Goal: Information Seeking & Learning: Learn about a topic

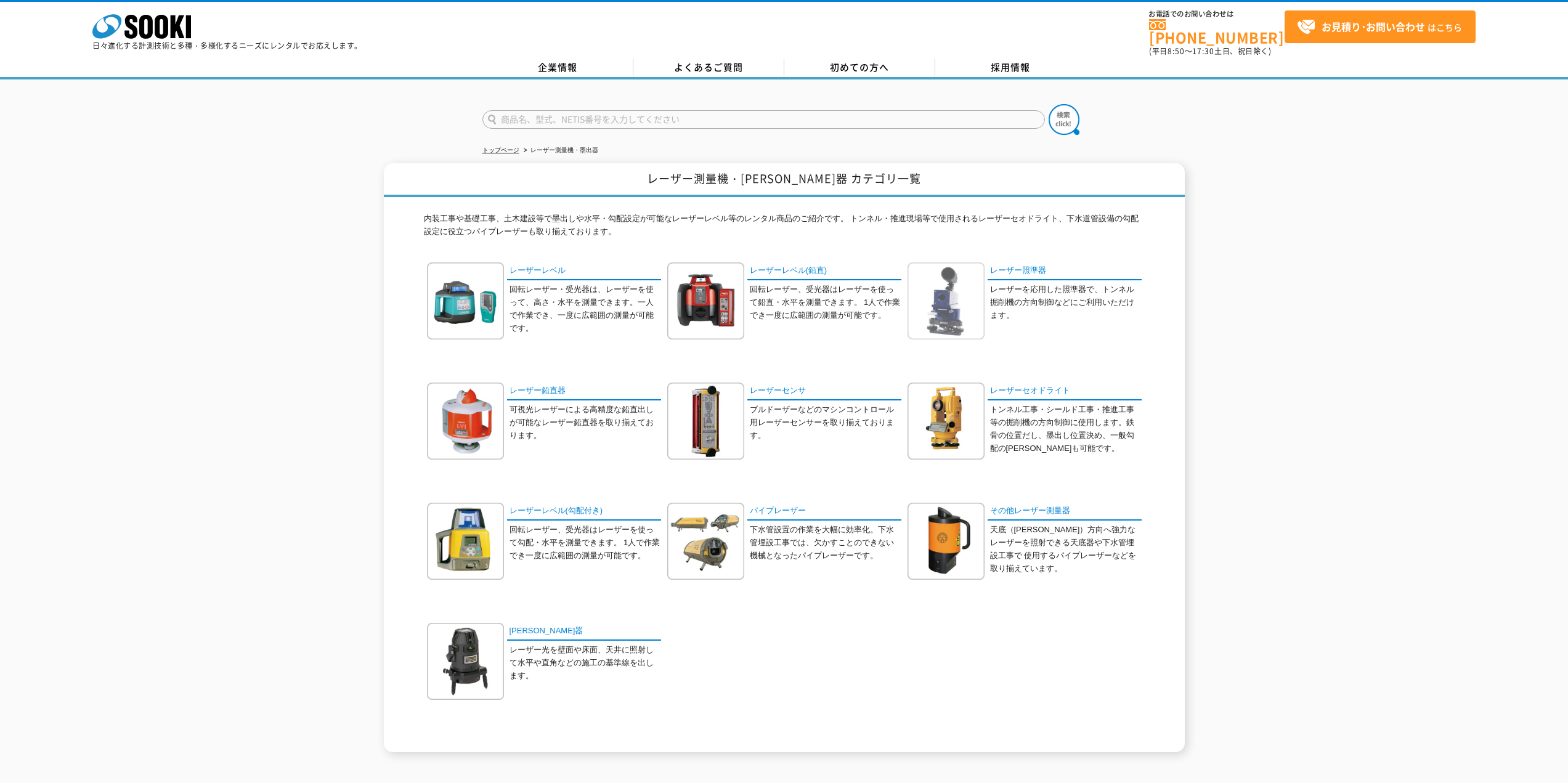
click at [971, 309] on img at bounding box center [946, 301] width 77 height 77
click at [1026, 502] on link "その他レーザー測量器" at bounding box center [1065, 511] width 154 height 18
click at [726, 540] on img at bounding box center [706, 541] width 77 height 77
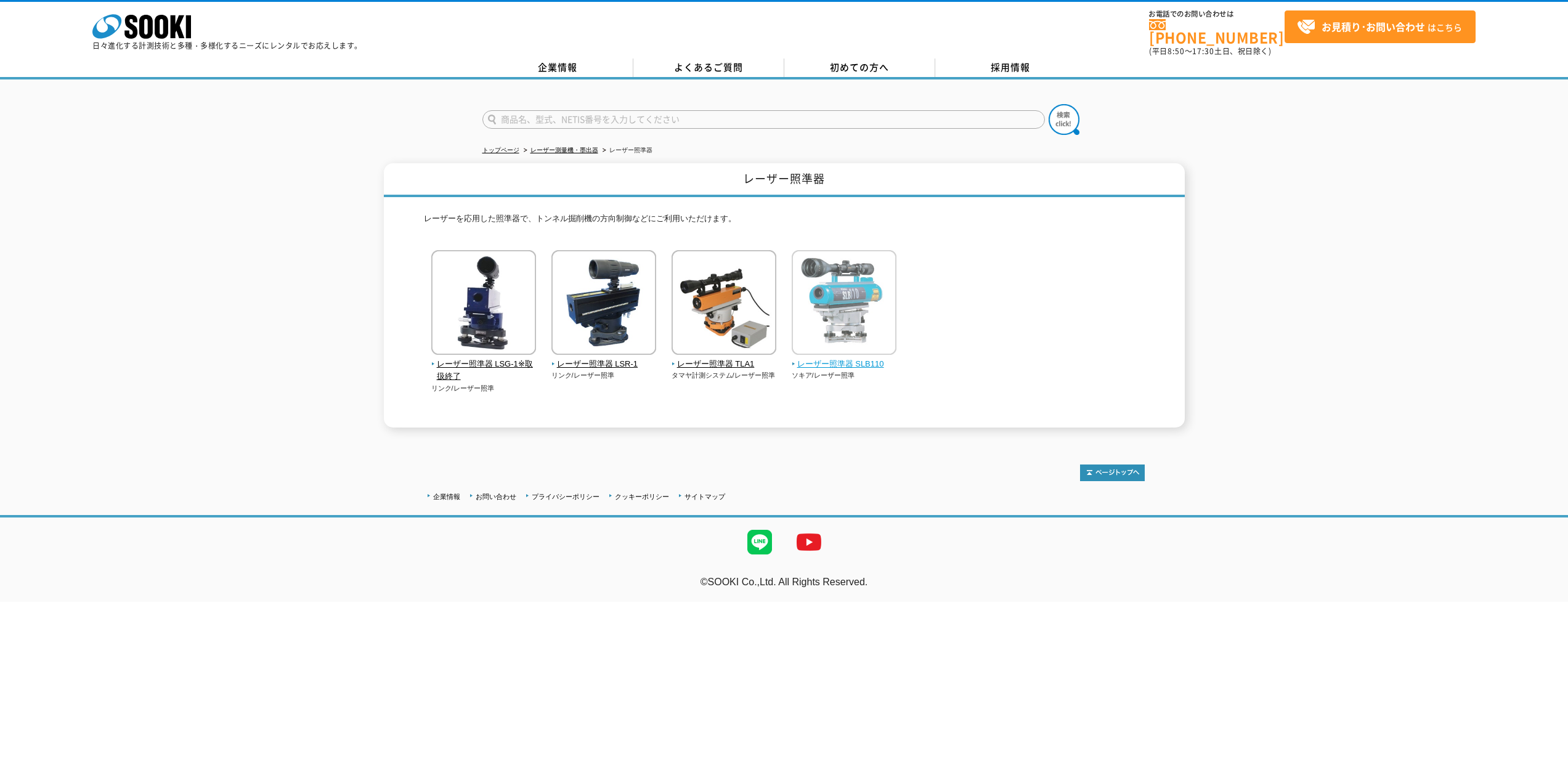
click at [846, 318] on img at bounding box center [844, 304] width 105 height 108
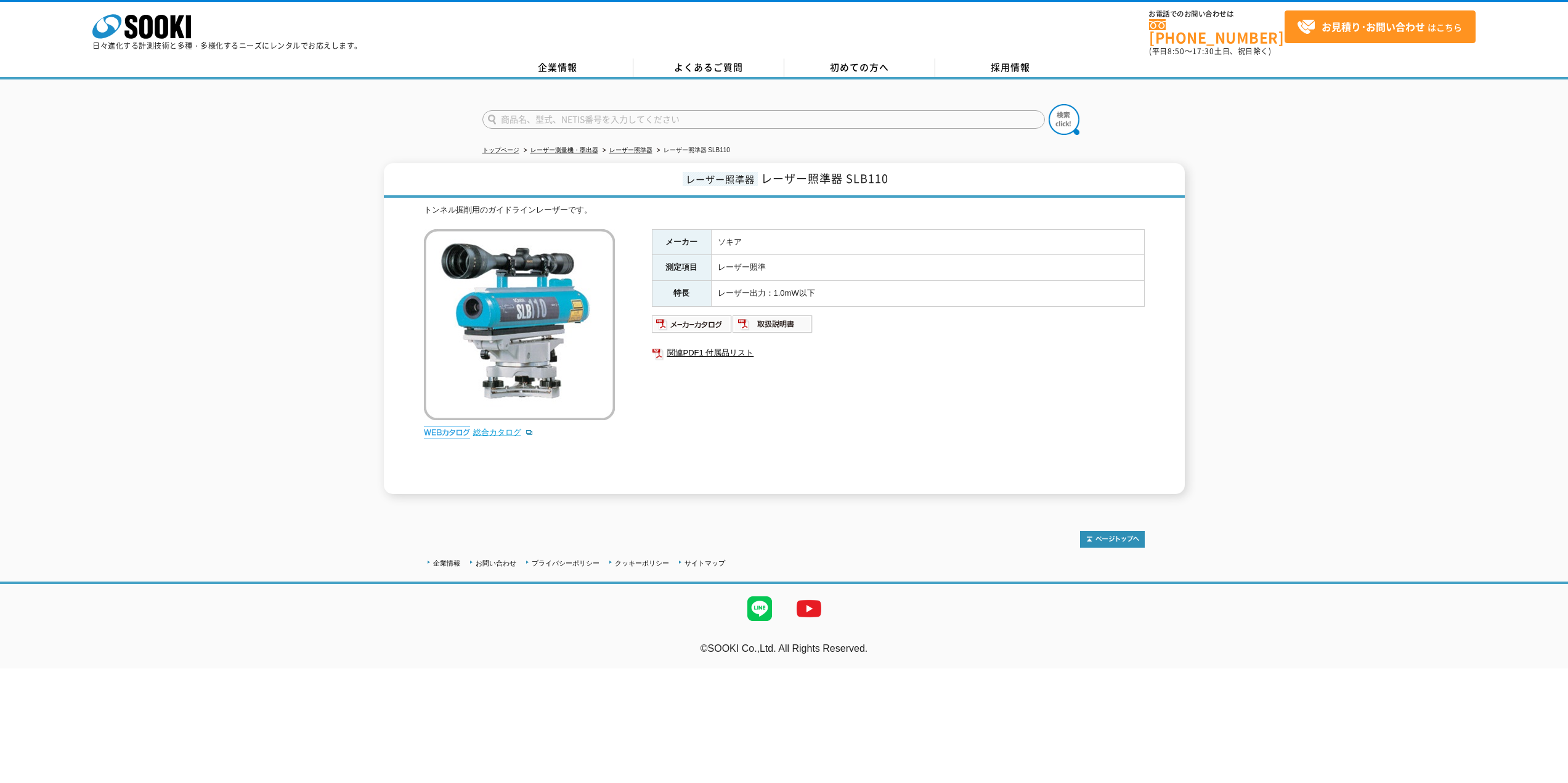
click at [483, 428] on link "総合カタログ" at bounding box center [503, 432] width 60 height 9
click at [1155, 311] on div "レーザー照準器 レーザー照準器 SLB110 トンネル掘削用のガイドラインレーザーです。 総合カタログ メーカー ソキア 測定項目 レーザー照準 特長 レーザ…" at bounding box center [784, 328] width 801 height 331
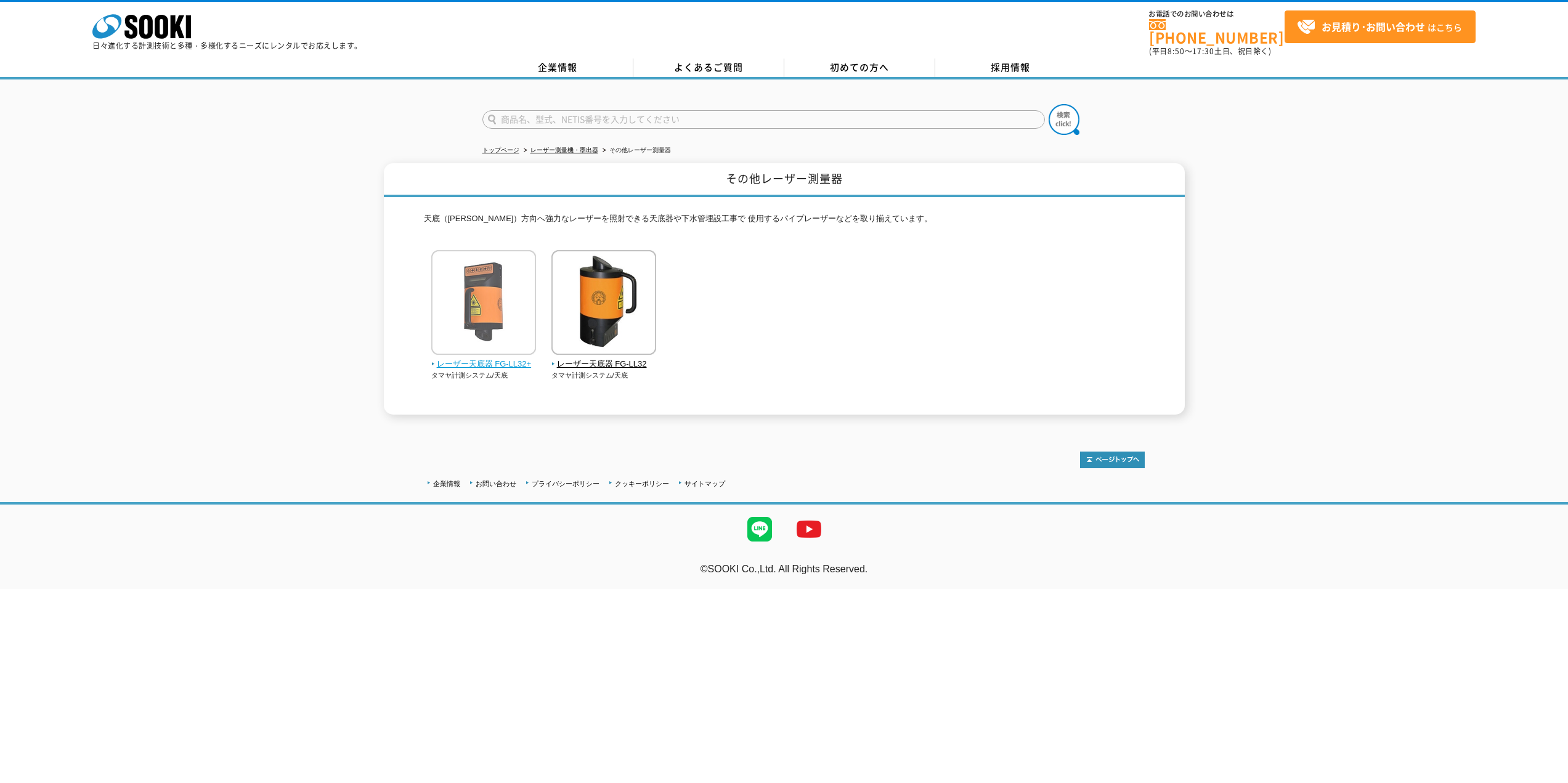
click at [504, 358] on span "レーザー天底器 FG-LL32+" at bounding box center [484, 364] width 105 height 13
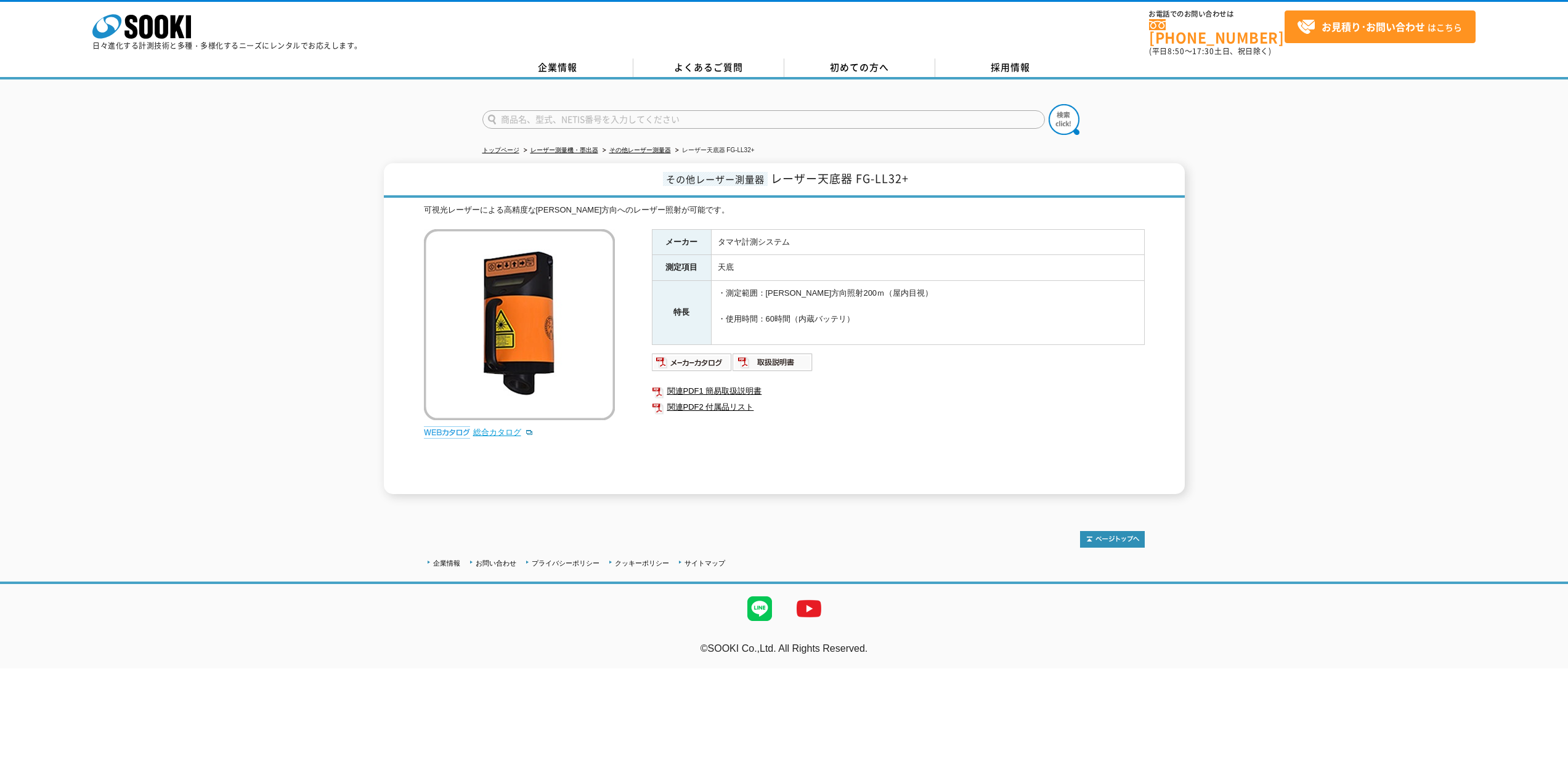
click at [505, 428] on link "総合カタログ" at bounding box center [503, 432] width 60 height 9
click at [875, 316] on td "・測定範囲：[PERSON_NAME]方向照射200ｍ（屋内目視） ・使用時間：60時間（内蔵バッテリ）" at bounding box center [927, 312] width 433 height 64
